Goal: Information Seeking & Learning: Learn about a topic

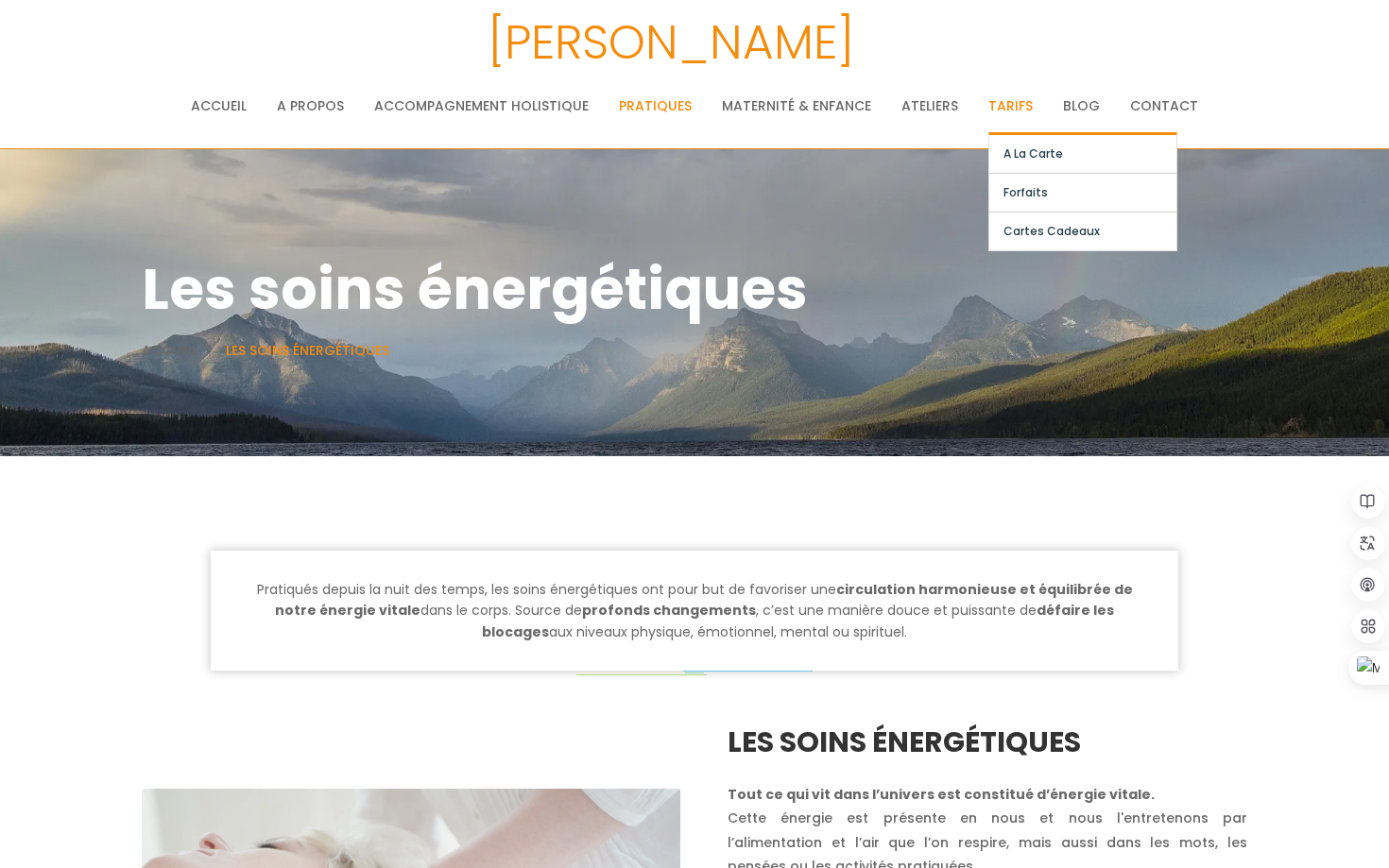
click at [1009, 99] on link "Tarifs" at bounding box center [1010, 106] width 45 height 38
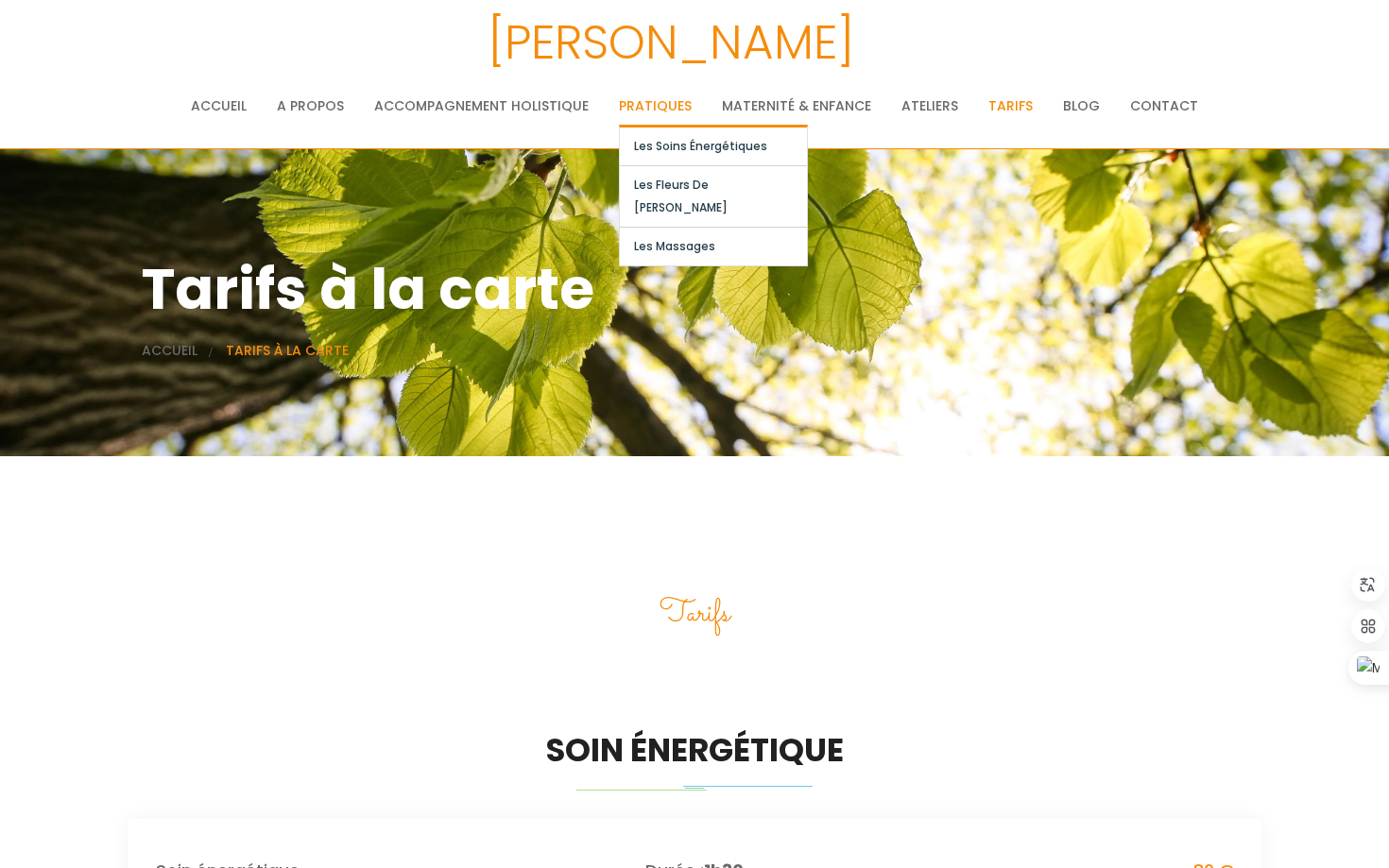
click at [671, 107] on link "Pratiques" at bounding box center [655, 106] width 73 height 38
click at [670, 228] on link "Les massages" at bounding box center [714, 247] width 187 height 38
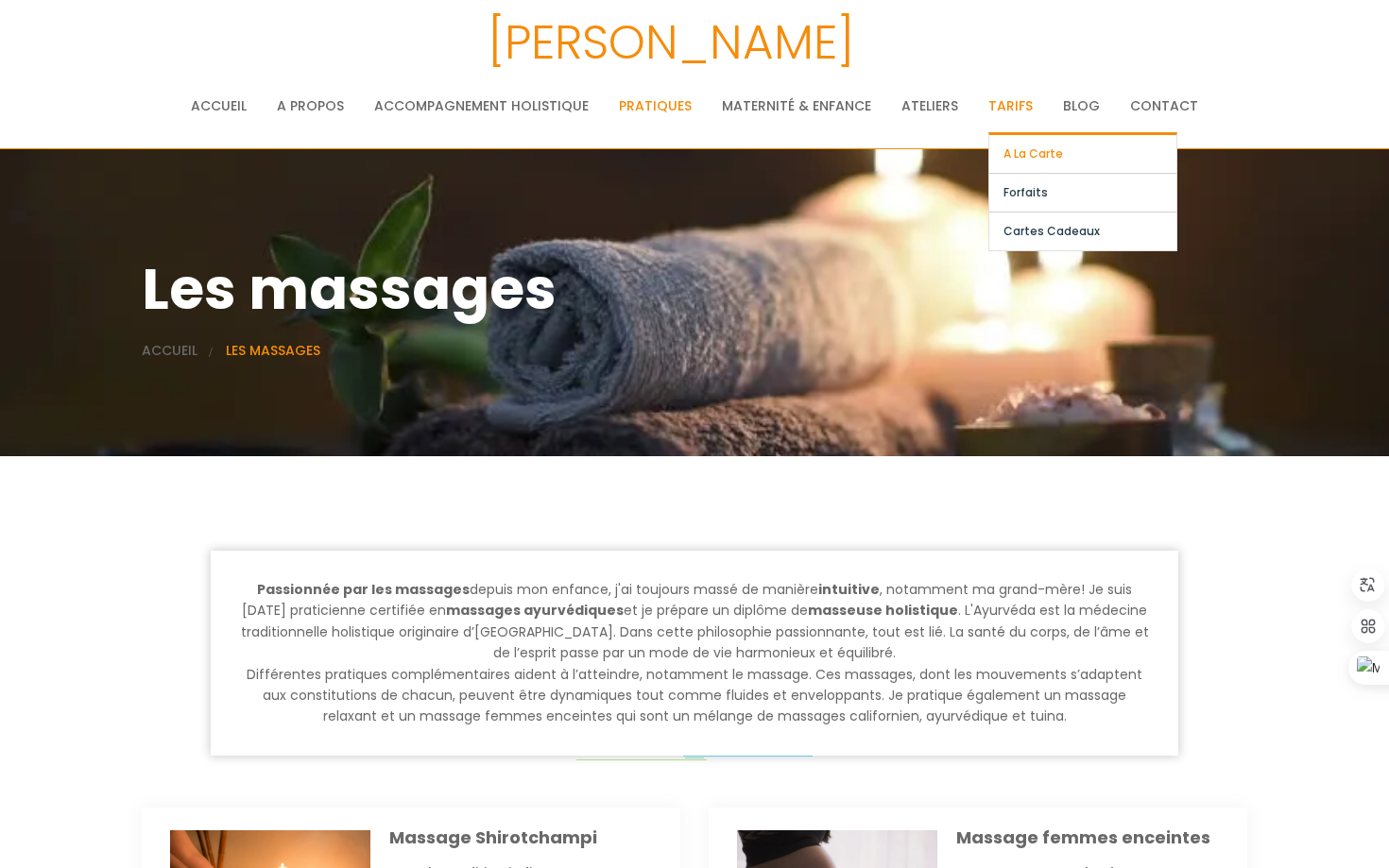
click at [1022, 153] on link "A la carte" at bounding box center [1083, 155] width 187 height 38
